Goal: Task Accomplishment & Management: Use online tool/utility

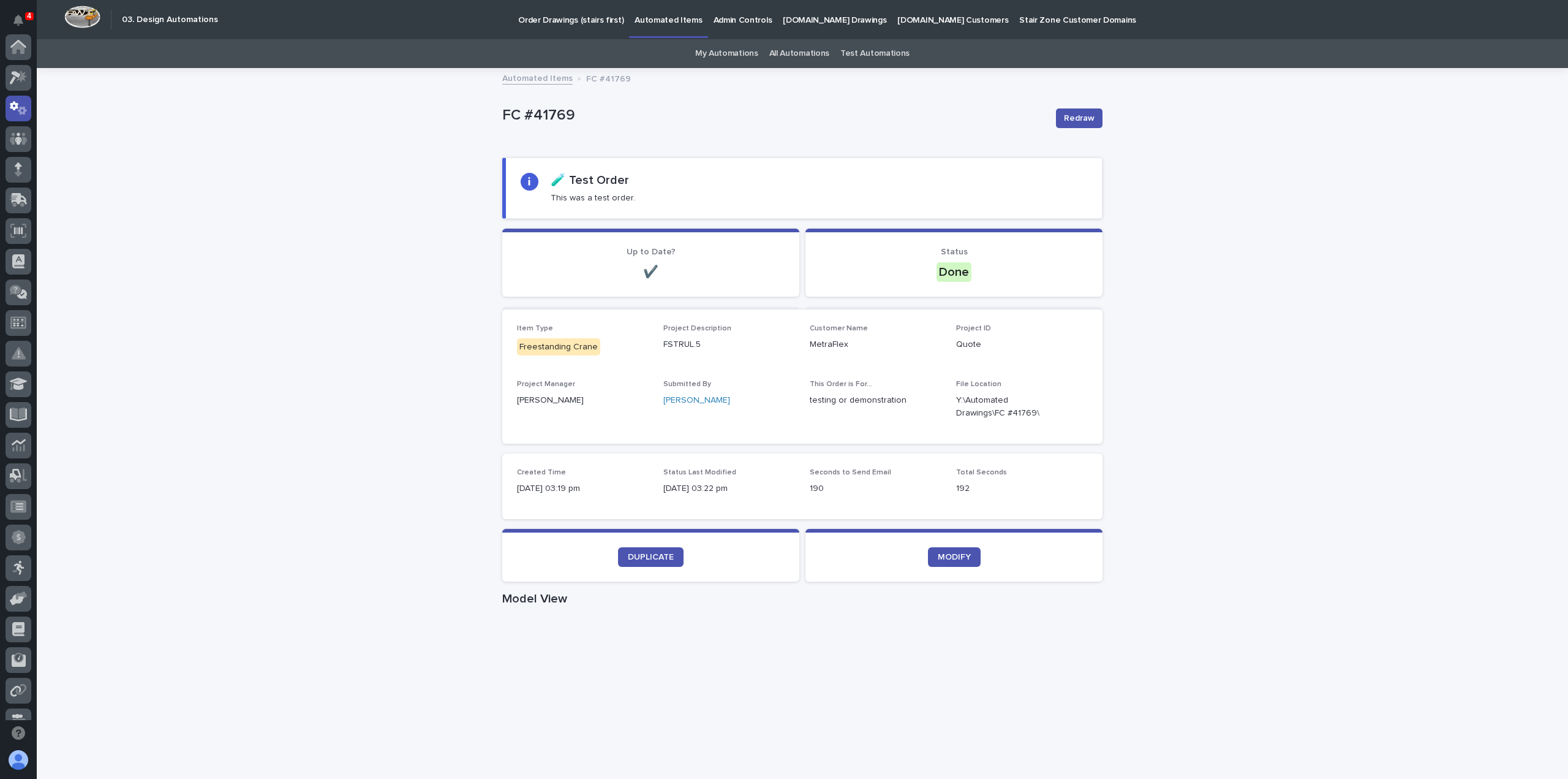
scroll to position [62, 0]
click at [1072, 115] on span "Redraw" at bounding box center [1079, 118] width 30 height 13
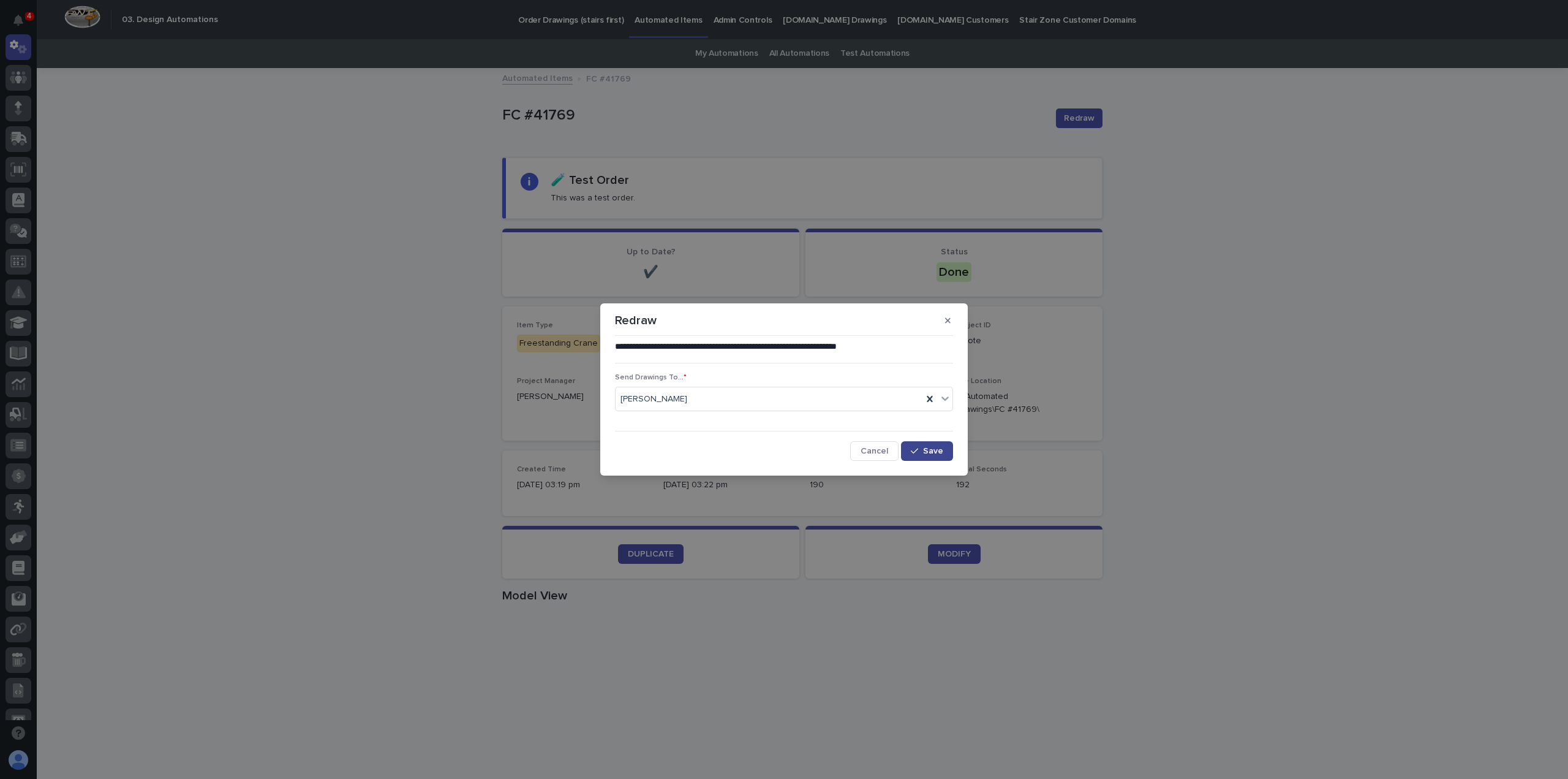
click at [931, 449] on span "Save" at bounding box center [933, 451] width 21 height 9
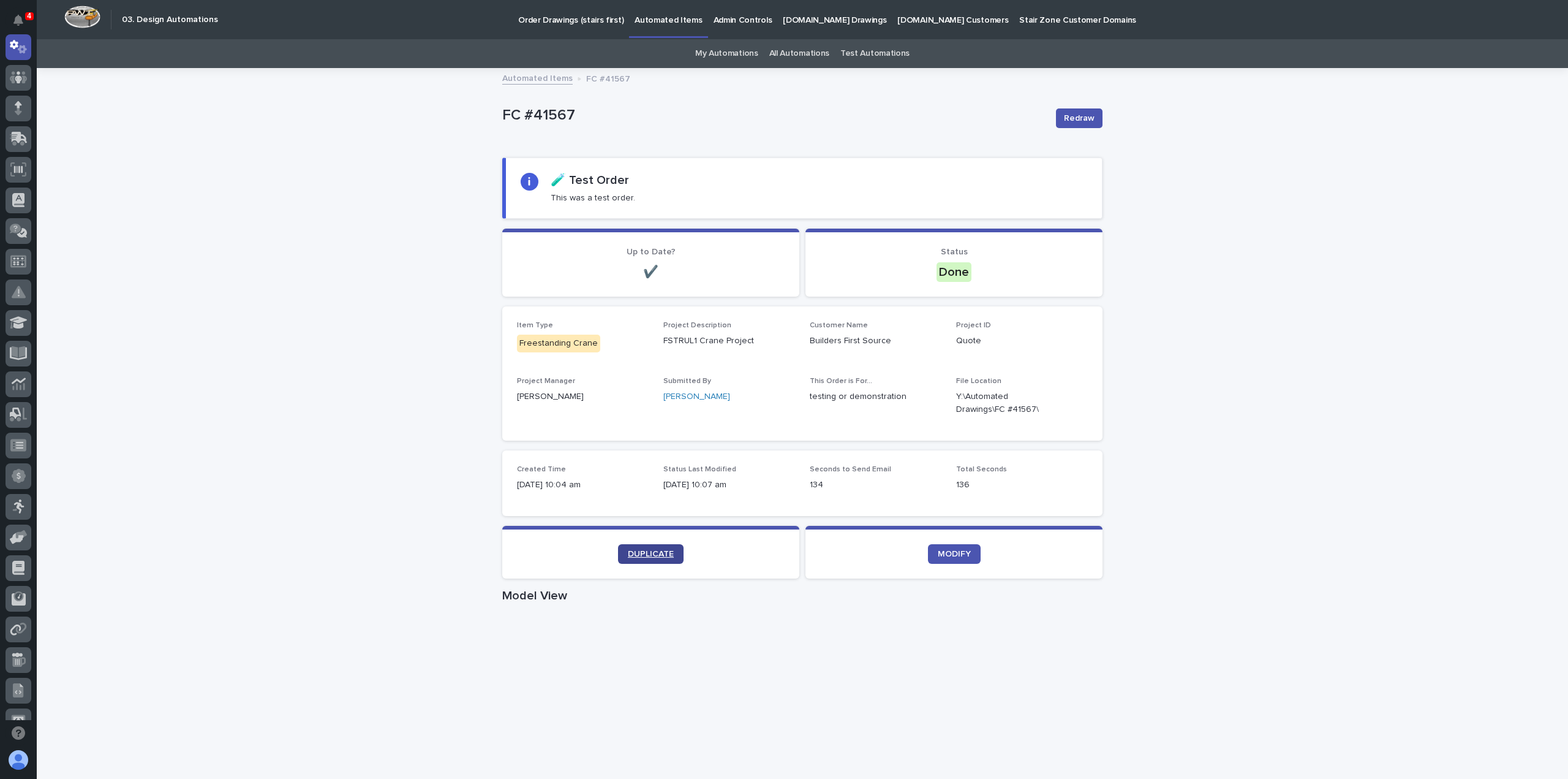
click at [656, 561] on link "DUPLICATE" at bounding box center [651, 554] width 65 height 20
click at [662, 546] on link "DUPLICATE" at bounding box center [651, 554] width 65 height 20
